Goal: Complete application form

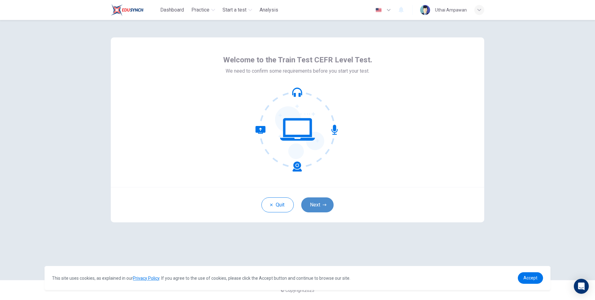
click at [318, 205] on button "Next" at bounding box center [317, 204] width 32 height 15
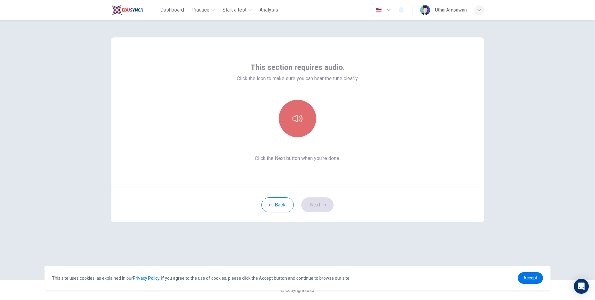
click at [294, 123] on button "button" at bounding box center [297, 118] width 37 height 37
click at [320, 204] on button "Next" at bounding box center [317, 204] width 32 height 15
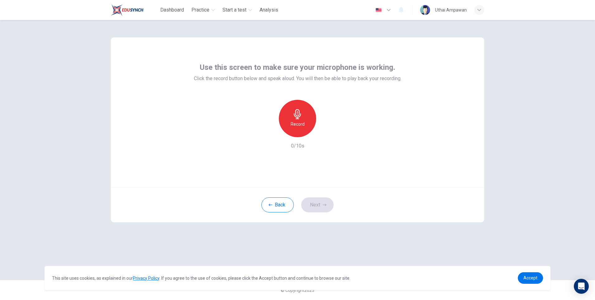
click at [303, 122] on h6 "Record" at bounding box center [298, 123] width 14 height 7
click at [303, 123] on div "Stop" at bounding box center [297, 118] width 37 height 37
click at [330, 132] on div "button" at bounding box center [326, 132] width 10 height 10
click at [267, 134] on icon "button" at bounding box center [269, 132] width 6 height 6
click at [294, 119] on div "Record" at bounding box center [297, 118] width 37 height 37
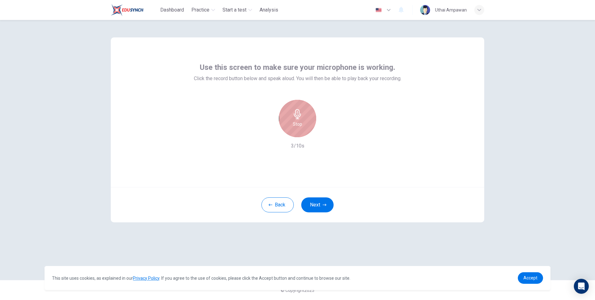
click at [301, 125] on h6 "Stop" at bounding box center [297, 123] width 9 height 7
click at [328, 135] on icon "button" at bounding box center [326, 132] width 6 height 6
click at [268, 134] on icon "button" at bounding box center [269, 132] width 6 height 6
click at [292, 115] on div "Record" at bounding box center [297, 118] width 37 height 37
click at [299, 123] on h6 "Stop" at bounding box center [297, 123] width 9 height 7
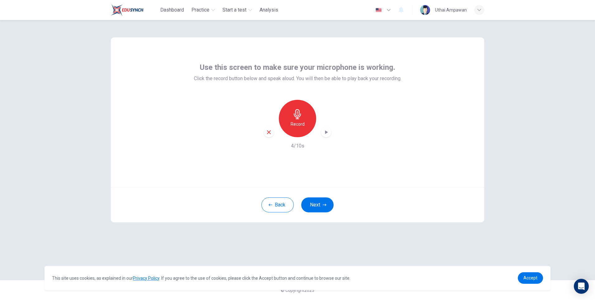
click at [322, 134] on div "button" at bounding box center [326, 132] width 10 height 10
click at [272, 134] on div "button" at bounding box center [269, 132] width 10 height 10
click at [294, 116] on icon "button" at bounding box center [298, 114] width 10 height 10
click at [302, 118] on icon "button" at bounding box center [298, 114] width 10 height 10
click at [326, 134] on icon "button" at bounding box center [326, 132] width 6 height 6
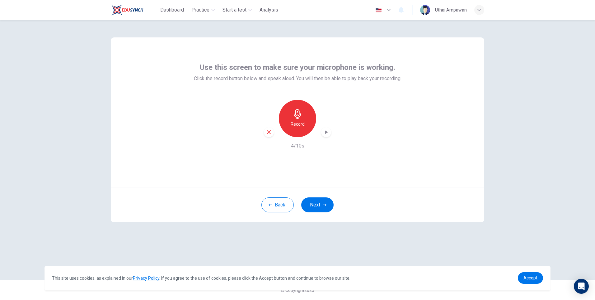
click at [273, 131] on div "button" at bounding box center [269, 132] width 10 height 10
click at [308, 125] on div "Record" at bounding box center [297, 118] width 37 height 37
click at [305, 122] on div "Stop" at bounding box center [297, 118] width 37 height 37
click at [323, 131] on div "button" at bounding box center [326, 132] width 10 height 10
click at [270, 133] on icon "button" at bounding box center [269, 132] width 4 height 4
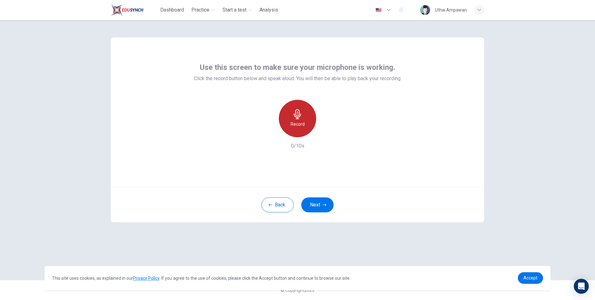
click at [295, 118] on icon "button" at bounding box center [298, 114] width 10 height 10
click at [304, 126] on div "Stop" at bounding box center [297, 118] width 37 height 37
click at [325, 133] on icon "button" at bounding box center [326, 132] width 6 height 6
click at [274, 132] on div "Record" at bounding box center [297, 118] width 67 height 37
click at [272, 133] on icon "button" at bounding box center [269, 132] width 6 height 6
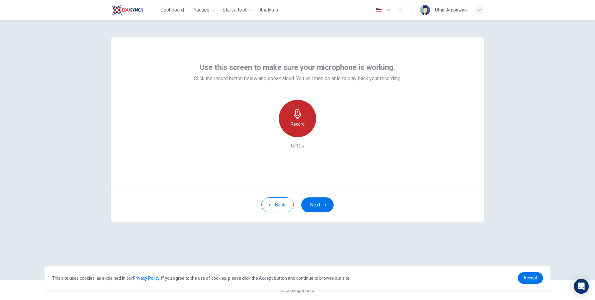
click at [292, 118] on div "Record" at bounding box center [297, 118] width 37 height 37
click at [302, 125] on h6 "Stop" at bounding box center [297, 123] width 9 height 7
click at [324, 129] on icon "button" at bounding box center [326, 132] width 6 height 6
click at [269, 128] on div "button" at bounding box center [269, 132] width 10 height 10
click at [295, 121] on h6 "Record" at bounding box center [298, 123] width 14 height 7
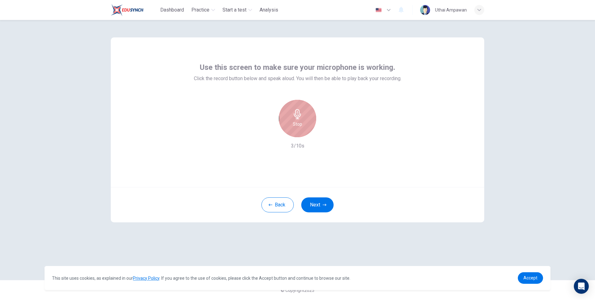
click at [298, 118] on icon "button" at bounding box center [297, 114] width 7 height 10
click at [331, 127] on div "Record" at bounding box center [297, 118] width 67 height 37
click at [328, 133] on icon "button" at bounding box center [326, 132] width 6 height 6
click at [268, 133] on icon "button" at bounding box center [269, 132] width 4 height 4
click at [292, 124] on h6 "Record" at bounding box center [298, 123] width 14 height 7
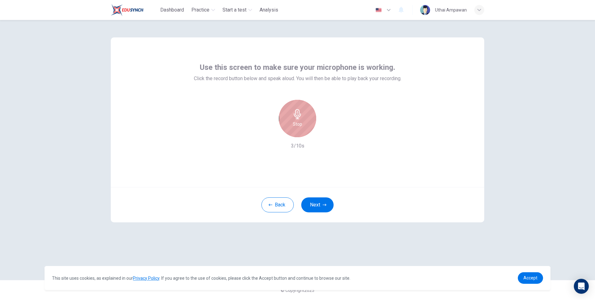
click at [305, 121] on div "Stop" at bounding box center [297, 118] width 37 height 37
click at [325, 131] on icon "button" at bounding box center [326, 132] width 6 height 6
click at [268, 132] on icon "button" at bounding box center [269, 132] width 4 height 4
click at [296, 126] on h6 "Record" at bounding box center [298, 123] width 14 height 7
click at [303, 114] on div "Stop" at bounding box center [297, 118] width 37 height 37
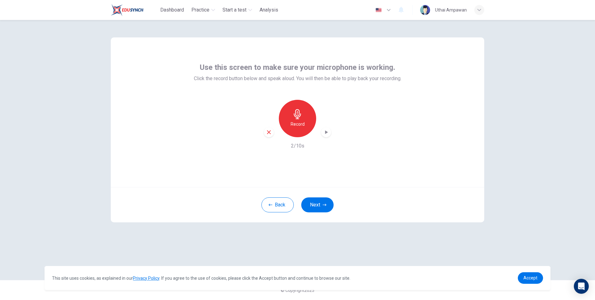
click at [323, 135] on div "button" at bounding box center [326, 132] width 10 height 10
click at [271, 133] on icon "button" at bounding box center [269, 132] width 6 height 6
click at [293, 124] on h6 "Record" at bounding box center [298, 123] width 14 height 7
click at [302, 128] on div "Stop" at bounding box center [297, 118] width 37 height 37
click at [325, 135] on icon "button" at bounding box center [326, 132] width 6 height 6
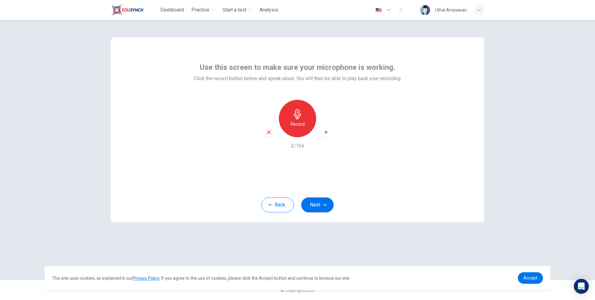
click at [273, 131] on div "button" at bounding box center [269, 132] width 10 height 10
click at [286, 124] on div "Record" at bounding box center [297, 118] width 37 height 37
click at [302, 123] on div "Stop" at bounding box center [297, 118] width 37 height 37
click at [327, 132] on icon "button" at bounding box center [326, 132] width 3 height 4
click at [270, 132] on icon "button" at bounding box center [269, 132] width 6 height 6
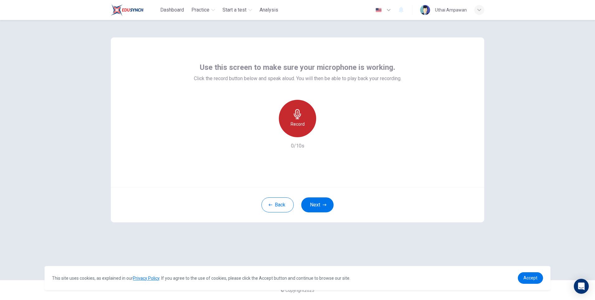
click at [310, 123] on div "Record" at bounding box center [297, 118] width 37 height 37
click at [310, 123] on div "Stop" at bounding box center [297, 118] width 37 height 37
click at [329, 135] on div "button" at bounding box center [326, 132] width 10 height 10
click at [270, 130] on icon "button" at bounding box center [269, 132] width 6 height 6
click at [306, 124] on div "Record" at bounding box center [297, 118] width 37 height 37
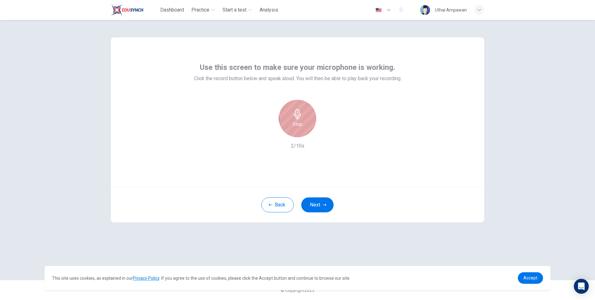
click at [299, 123] on h6 "Stop" at bounding box center [297, 123] width 9 height 7
click at [326, 133] on icon "button" at bounding box center [326, 132] width 3 height 4
click at [270, 131] on icon "button" at bounding box center [269, 132] width 4 height 4
click at [301, 124] on h6 "Record" at bounding box center [298, 123] width 14 height 7
click at [307, 118] on div "Stop" at bounding box center [297, 118] width 37 height 37
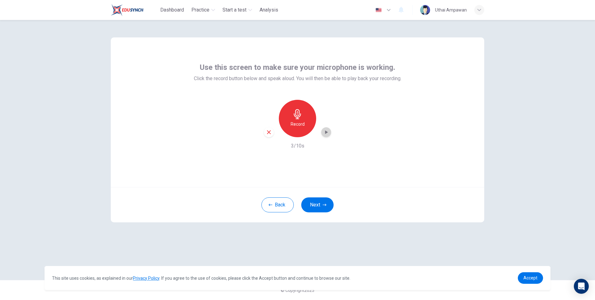
click at [328, 134] on icon "button" at bounding box center [326, 132] width 6 height 6
click at [326, 129] on icon "button" at bounding box center [326, 132] width 6 height 6
click at [267, 131] on icon "button" at bounding box center [269, 132] width 6 height 6
click at [310, 119] on div "Record" at bounding box center [297, 118] width 37 height 37
click at [302, 118] on icon "button" at bounding box center [298, 114] width 10 height 10
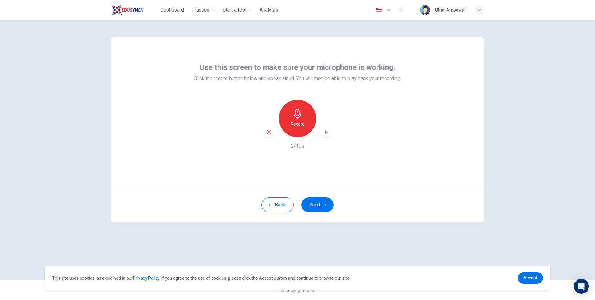
click at [328, 132] on icon "button" at bounding box center [326, 132] width 3 height 4
click at [267, 134] on icon "button" at bounding box center [269, 132] width 6 height 6
click at [302, 126] on h6 "Record" at bounding box center [298, 123] width 14 height 7
click at [301, 119] on div "Stop" at bounding box center [297, 118] width 37 height 37
click at [328, 132] on icon "button" at bounding box center [326, 132] width 3 height 4
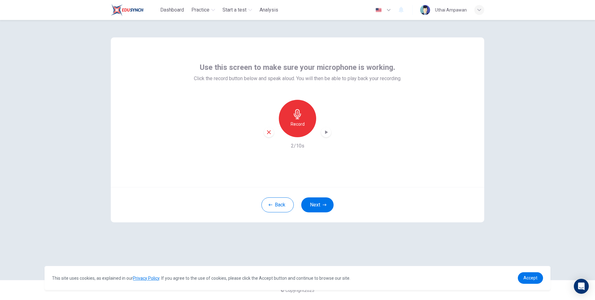
click at [330, 131] on div "button" at bounding box center [326, 132] width 10 height 10
click at [272, 136] on div "button" at bounding box center [269, 132] width 10 height 10
click at [292, 121] on h6 "Record" at bounding box center [298, 123] width 14 height 7
click at [296, 115] on icon "button" at bounding box center [297, 114] width 7 height 10
click at [329, 133] on icon "button" at bounding box center [326, 132] width 6 height 6
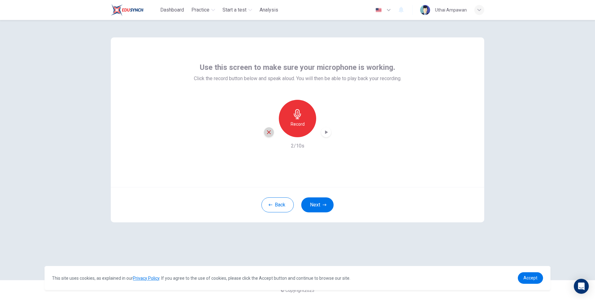
click at [271, 131] on icon "button" at bounding box center [269, 132] width 6 height 6
click at [302, 117] on icon "button" at bounding box center [298, 114] width 10 height 10
click at [304, 120] on div "Stop" at bounding box center [297, 118] width 37 height 37
click at [330, 134] on div "button" at bounding box center [326, 132] width 10 height 10
click at [271, 134] on icon "button" at bounding box center [269, 132] width 4 height 4
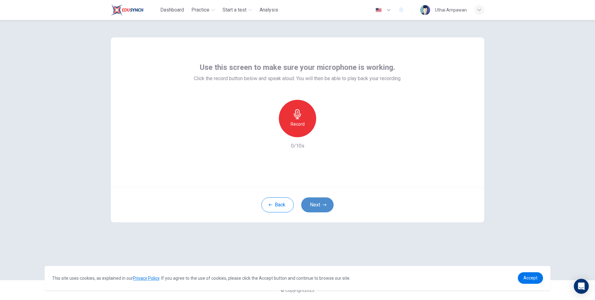
click at [315, 204] on button "Next" at bounding box center [317, 204] width 32 height 15
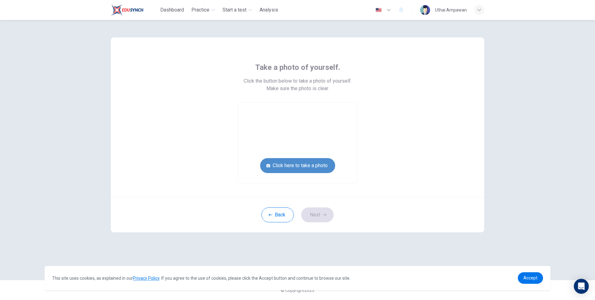
click at [310, 162] on button "Click here to take a photo" at bounding box center [297, 165] width 75 height 15
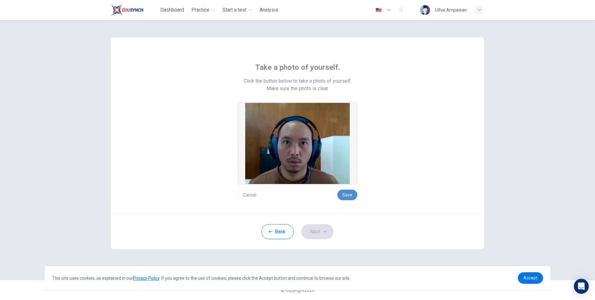
click at [350, 198] on button "Save" at bounding box center [348, 194] width 20 height 11
click at [325, 232] on icon "button" at bounding box center [325, 232] width 4 height 4
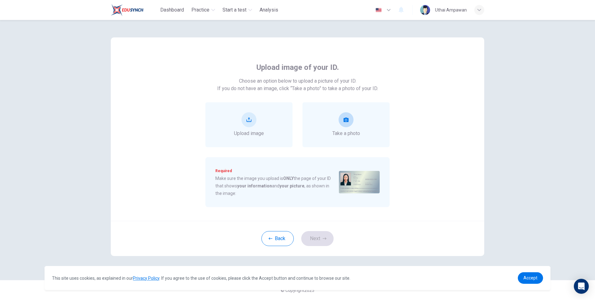
click at [360, 123] on div "Take a photo" at bounding box center [347, 124] width 28 height 25
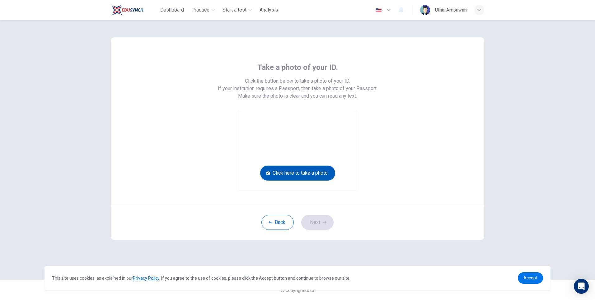
click at [323, 173] on button "Click here to take a photo" at bounding box center [297, 172] width 75 height 15
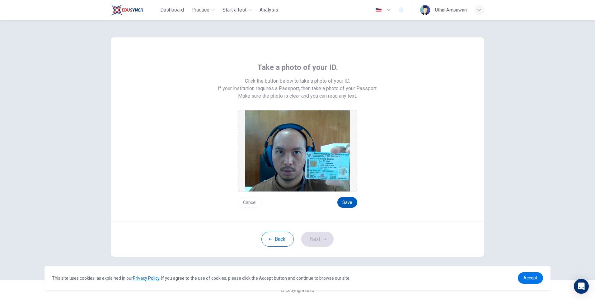
click at [353, 201] on button "Save" at bounding box center [348, 202] width 20 height 11
click at [320, 242] on button "Next" at bounding box center [317, 238] width 32 height 15
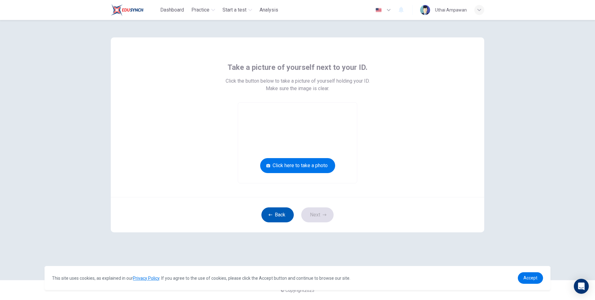
click at [285, 215] on button "Back" at bounding box center [278, 214] width 32 height 15
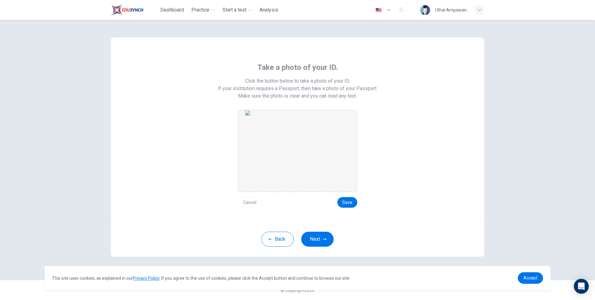
click at [258, 201] on button "Cancel" at bounding box center [250, 202] width 24 height 11
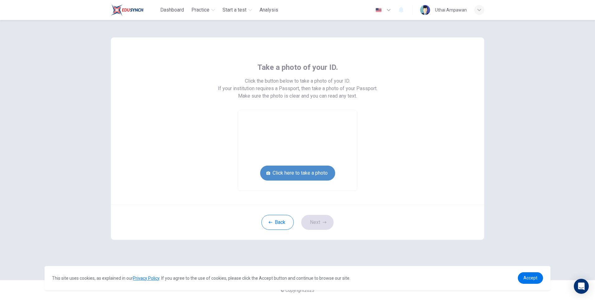
click at [311, 177] on button "Click here to take a photo" at bounding box center [297, 172] width 75 height 15
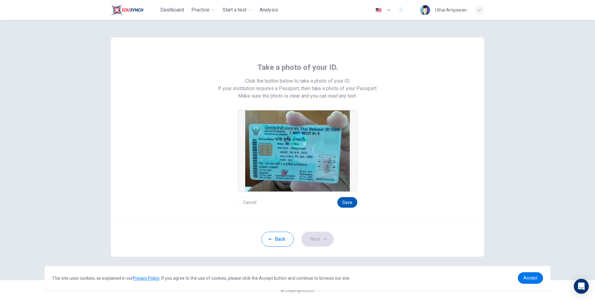
click at [350, 199] on button "Save" at bounding box center [348, 202] width 20 height 11
click at [352, 200] on button "Save" at bounding box center [348, 202] width 20 height 11
click at [320, 242] on button "Next" at bounding box center [317, 238] width 32 height 15
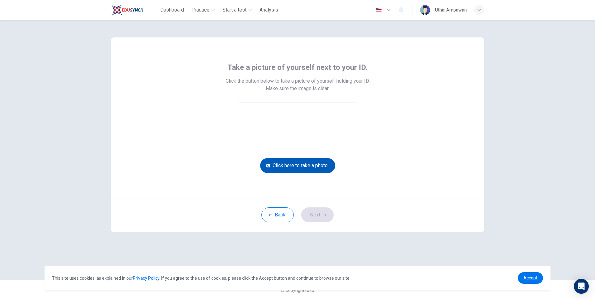
click at [326, 165] on button "Click here to take a photo" at bounding box center [297, 165] width 75 height 15
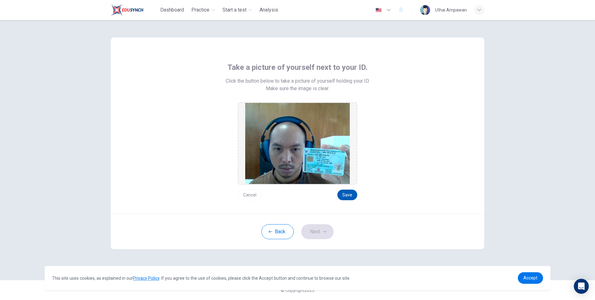
click at [351, 196] on button "Save" at bounding box center [348, 194] width 20 height 11
click at [328, 235] on button "Next" at bounding box center [317, 231] width 32 height 15
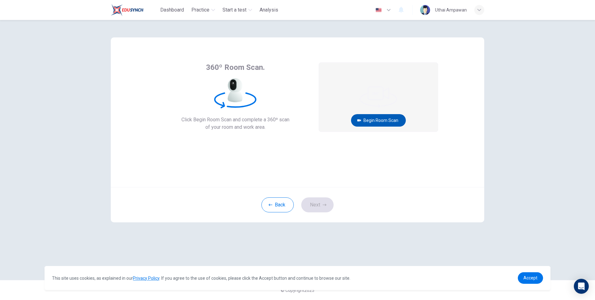
click at [374, 118] on button "Begin Room Scan" at bounding box center [378, 120] width 55 height 12
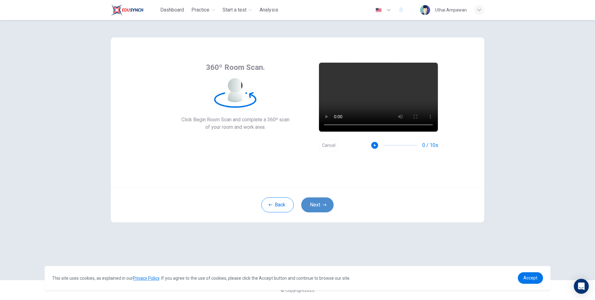
click at [322, 206] on button "Next" at bounding box center [317, 204] width 32 height 15
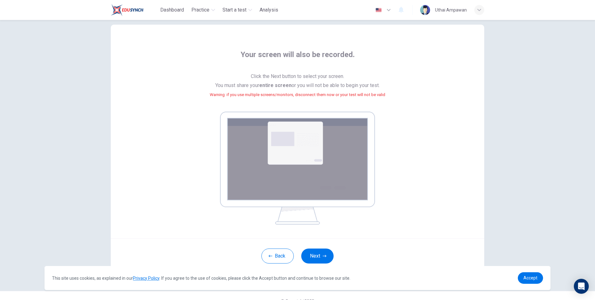
scroll to position [23, 0]
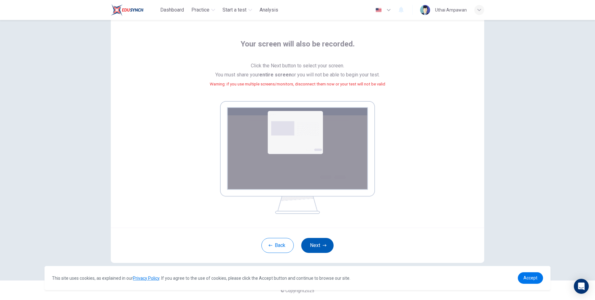
click at [324, 240] on button "Next" at bounding box center [317, 245] width 32 height 15
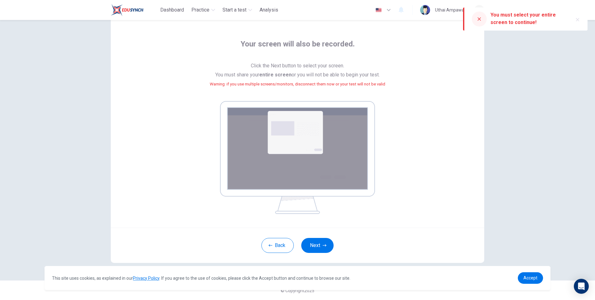
click at [579, 20] on icon "button" at bounding box center [578, 19] width 5 height 5
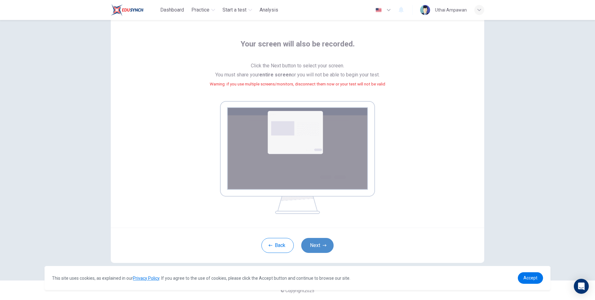
click at [323, 243] on icon "button" at bounding box center [325, 245] width 4 height 4
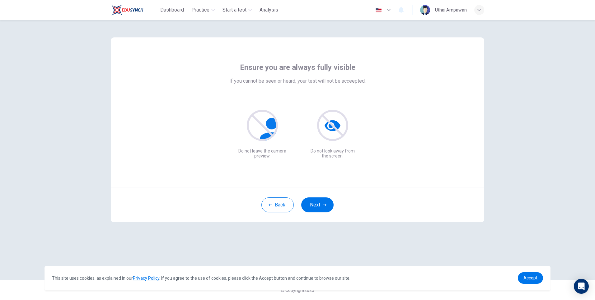
scroll to position [0, 0]
click at [328, 207] on button "Next" at bounding box center [317, 204] width 32 height 15
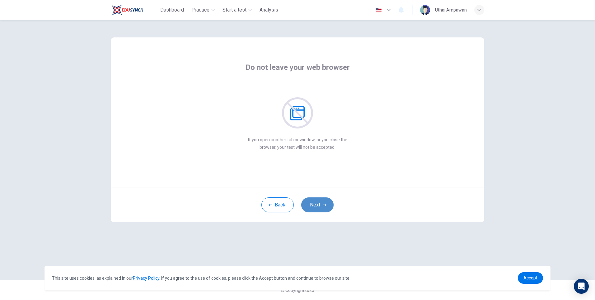
click at [321, 200] on button "Next" at bounding box center [317, 204] width 32 height 15
click at [318, 202] on button "Next" at bounding box center [317, 204] width 32 height 15
click at [317, 203] on button "Next" at bounding box center [317, 204] width 32 height 15
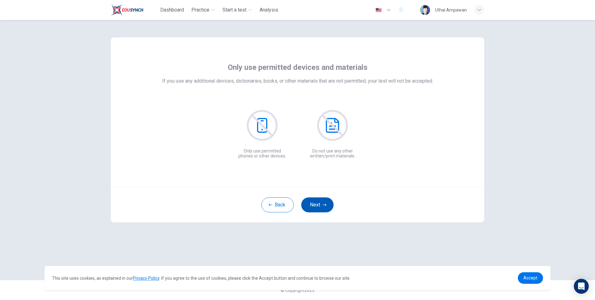
click at [317, 203] on button "Next" at bounding box center [317, 204] width 32 height 15
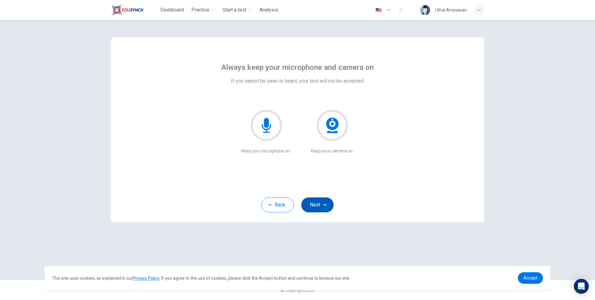
click at [317, 203] on button "Next" at bounding box center [317, 204] width 32 height 15
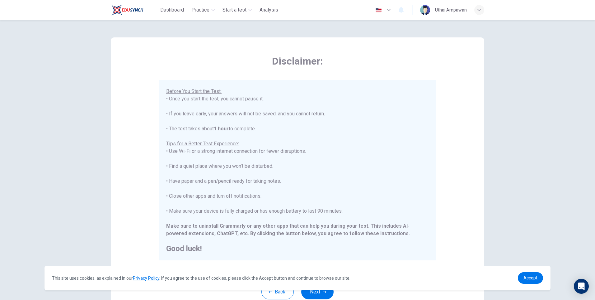
scroll to position [47, 0]
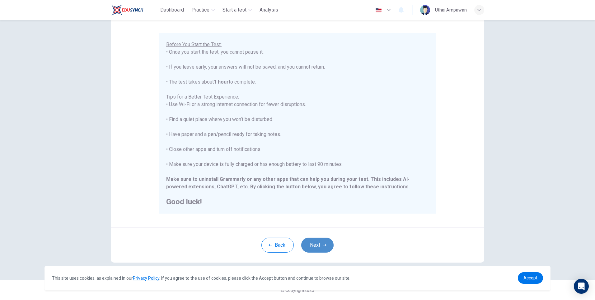
click at [316, 241] on button "Next" at bounding box center [317, 244] width 32 height 15
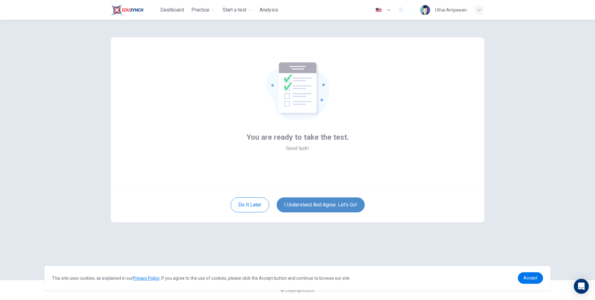
click at [331, 206] on button "I understand and agree. Let’s go!" at bounding box center [321, 204] width 88 height 15
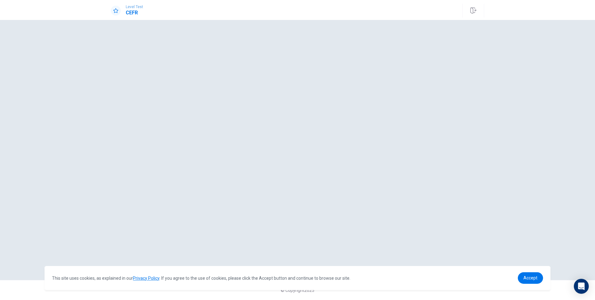
click at [338, 3] on div "Level Test CEFR" at bounding box center [297, 10] width 595 height 20
click at [337, 12] on div "Level Test CEFR" at bounding box center [298, 11] width 394 height 14
click at [167, 208] on div at bounding box center [298, 149] width 374 height 235
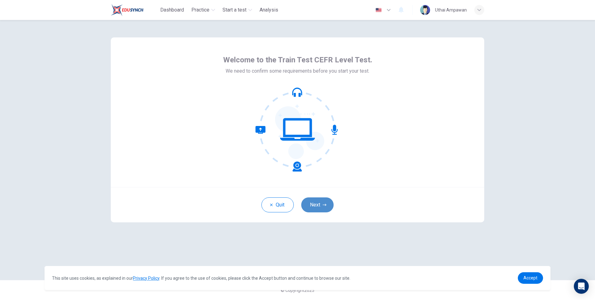
click at [330, 206] on button "Next" at bounding box center [317, 204] width 32 height 15
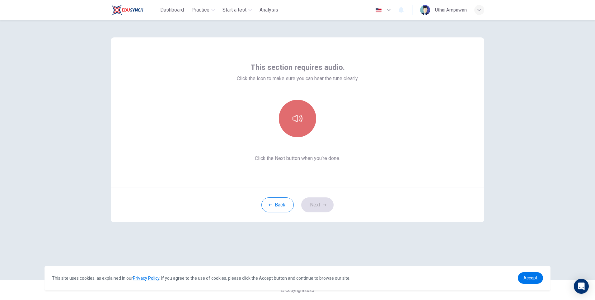
click at [293, 115] on icon "button" at bounding box center [298, 118] width 10 height 10
click at [299, 127] on button "button" at bounding box center [297, 118] width 37 height 37
click at [320, 201] on button "Next" at bounding box center [317, 204] width 32 height 15
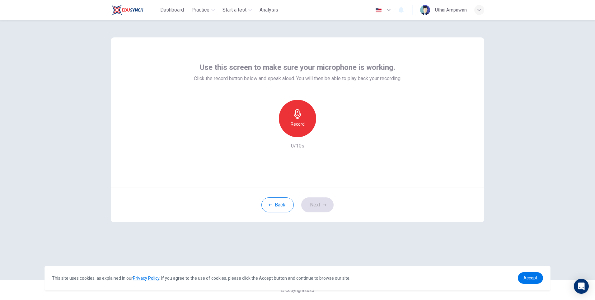
click at [296, 116] on icon "button" at bounding box center [298, 114] width 10 height 10
click at [296, 124] on h6 "Stop" at bounding box center [297, 123] width 9 height 7
click at [330, 129] on div "button" at bounding box center [326, 132] width 10 height 10
click at [266, 131] on icon "button" at bounding box center [269, 132] width 6 height 6
click at [294, 121] on h6 "Record" at bounding box center [298, 123] width 14 height 7
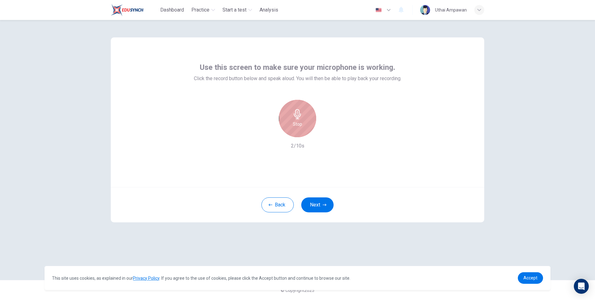
click at [301, 118] on icon "button" at bounding box center [298, 114] width 10 height 10
click at [328, 134] on icon "button" at bounding box center [326, 132] width 6 height 6
click at [268, 133] on icon "button" at bounding box center [269, 132] width 4 height 4
click at [316, 207] on button "Next" at bounding box center [317, 204] width 32 height 15
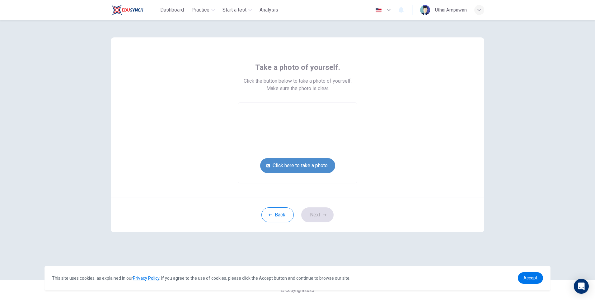
click at [309, 164] on button "Click here to take a photo" at bounding box center [297, 165] width 75 height 15
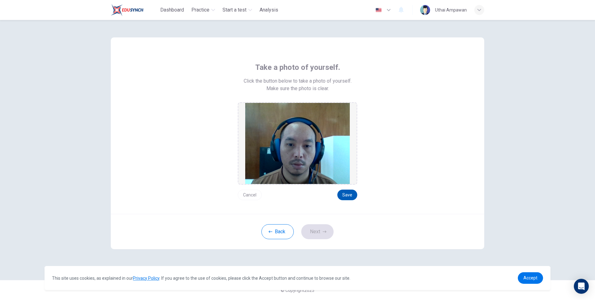
click at [345, 195] on button "Save" at bounding box center [348, 194] width 20 height 11
click at [318, 234] on button "Next" at bounding box center [317, 231] width 32 height 15
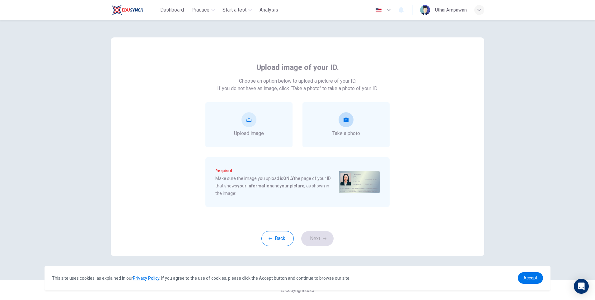
click at [345, 128] on div "Take a photo" at bounding box center [347, 124] width 28 height 25
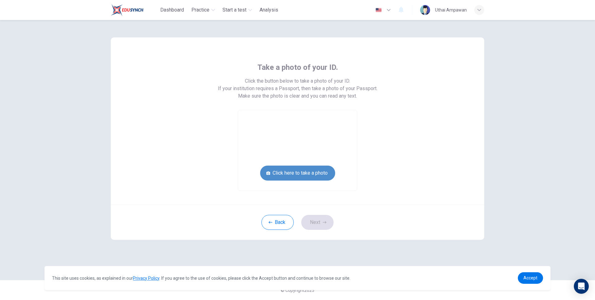
click at [309, 179] on button "Click here to take a photo" at bounding box center [297, 172] width 75 height 15
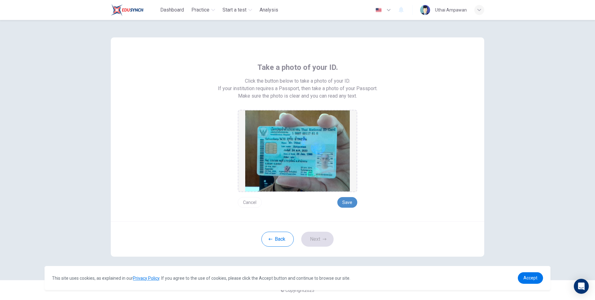
click at [353, 201] on button "Save" at bounding box center [348, 202] width 20 height 11
click at [325, 241] on button "Next" at bounding box center [317, 238] width 32 height 15
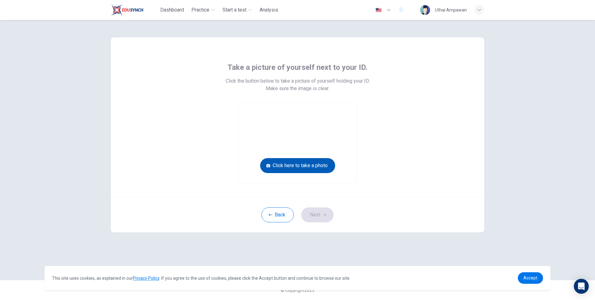
click at [318, 162] on button "Click here to take a photo" at bounding box center [297, 165] width 75 height 15
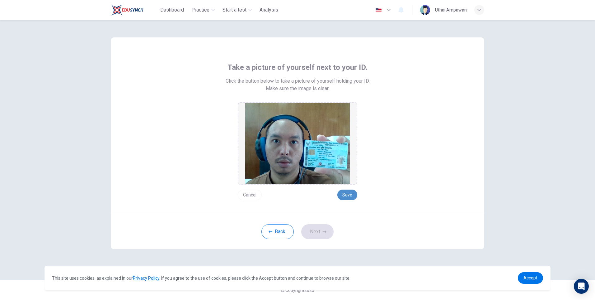
click at [352, 192] on button "Save" at bounding box center [348, 194] width 20 height 11
click at [323, 230] on icon "button" at bounding box center [325, 232] width 4 height 4
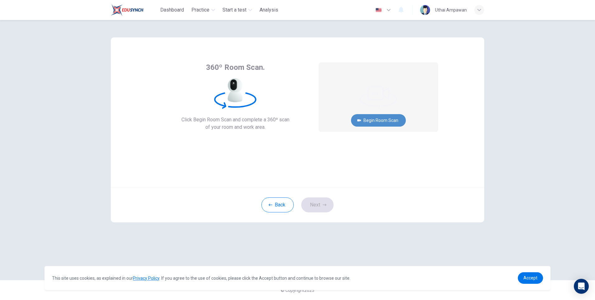
click at [381, 122] on button "Begin Room Scan" at bounding box center [378, 120] width 55 height 12
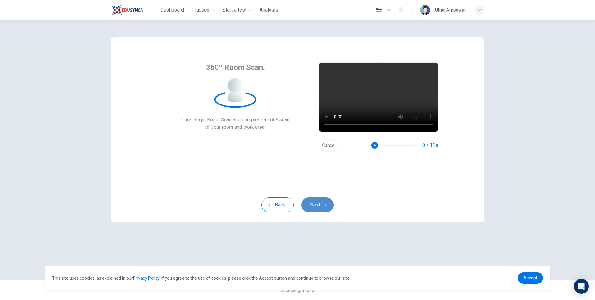
click at [324, 207] on button "Next" at bounding box center [317, 204] width 32 height 15
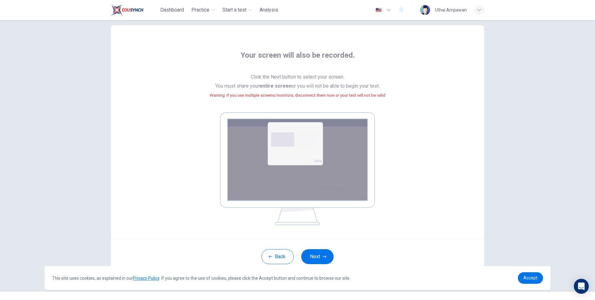
scroll to position [23, 0]
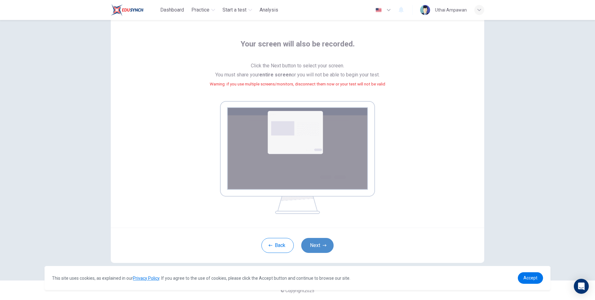
click at [320, 246] on button "Next" at bounding box center [317, 245] width 32 height 15
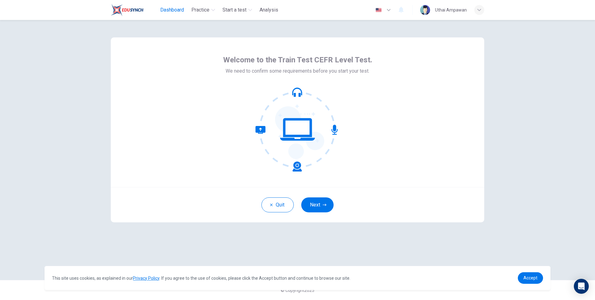
click at [171, 10] on span "Dashboard" at bounding box center [172, 9] width 24 height 7
